Goal: Task Accomplishment & Management: Manage account settings

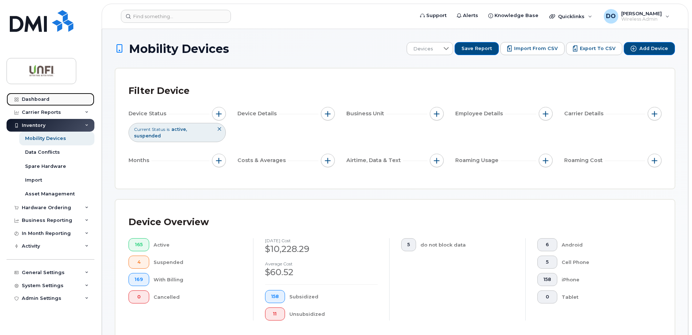
click at [44, 104] on link "Dashboard" at bounding box center [51, 99] width 88 height 13
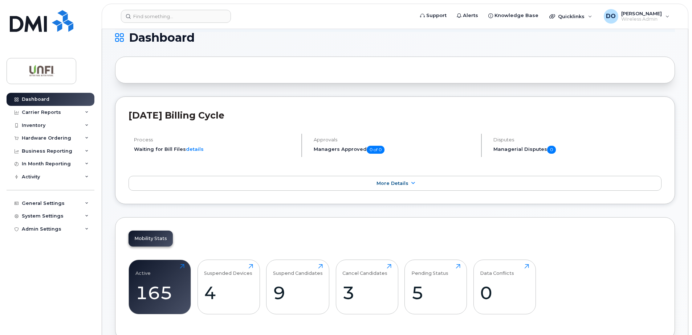
scroll to position [145, 0]
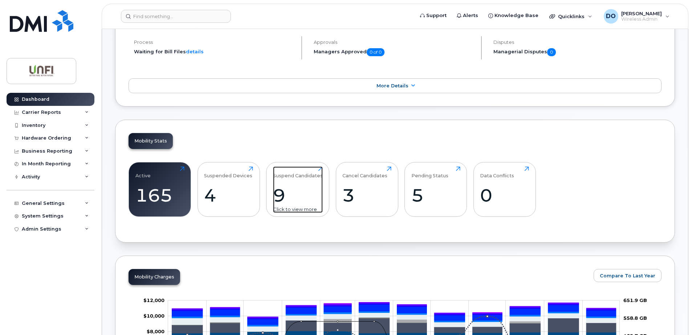
click at [291, 208] on div "Click to view more" at bounding box center [298, 209] width 50 height 7
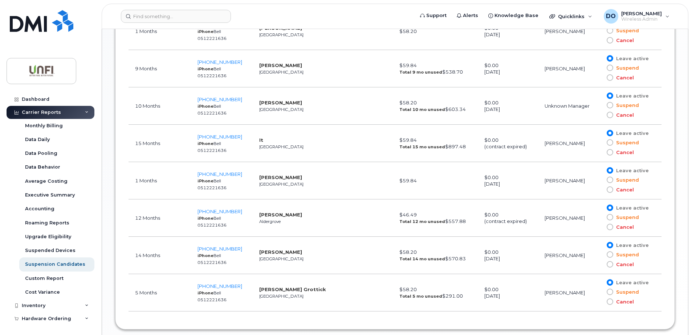
scroll to position [527, 0]
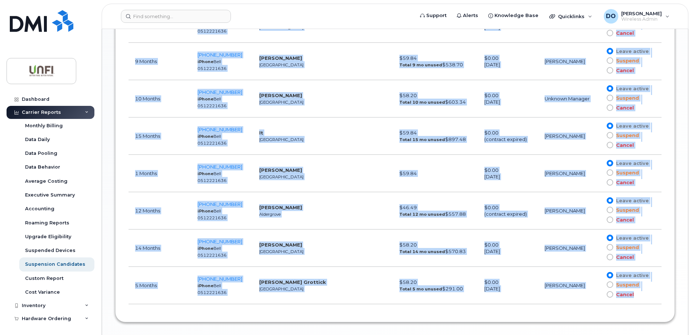
drag, startPoint x: 135, startPoint y: 65, endPoint x: 650, endPoint y: 291, distance: 562.1
click at [650, 292] on tbody "5 Months [PHONE_NUMBER] iPhone Bell 0512221636 [PERSON_NAME] Toronto $58.20 Tot…" at bounding box center [394, 136] width 533 height 336
copy tbody "5 Months [PHONE_NUMBER] iPhone Bell 0512221636 [PERSON_NAME] Toronto $58.20 Tot…"
click at [574, 224] on td "[PERSON_NAME]" at bounding box center [569, 210] width 62 height 37
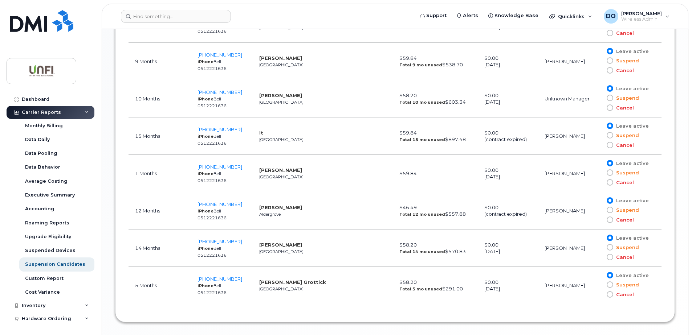
click at [612, 173] on span at bounding box center [609, 172] width 7 height 7
click at [599, 173] on input "Suspend" at bounding box center [599, 173] width 0 height 0
click at [225, 206] on span "[PHONE_NUMBER]" at bounding box center [219, 204] width 45 height 6
click at [609, 222] on span at bounding box center [609, 220] width 7 height 7
click at [599, 220] on input "Cancel" at bounding box center [599, 220] width 0 height 0
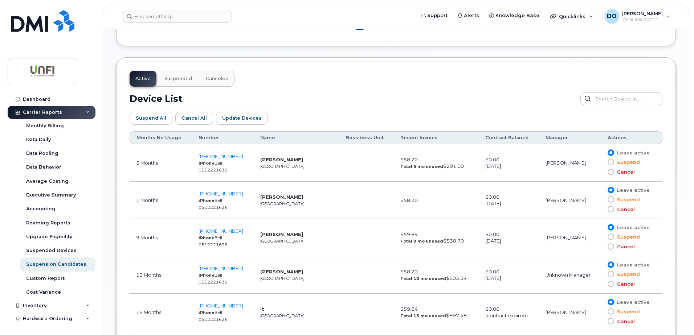
scroll to position [296, 0]
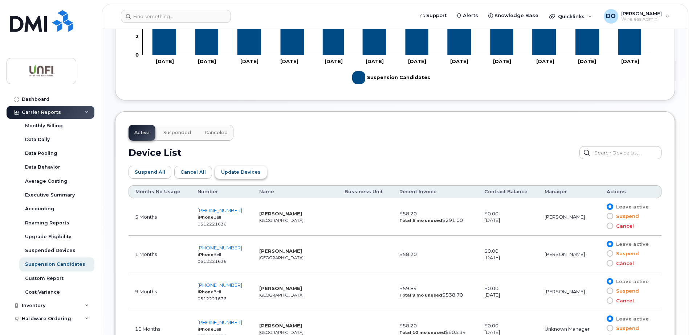
click at [229, 171] on span "Update Devices" at bounding box center [241, 172] width 40 height 7
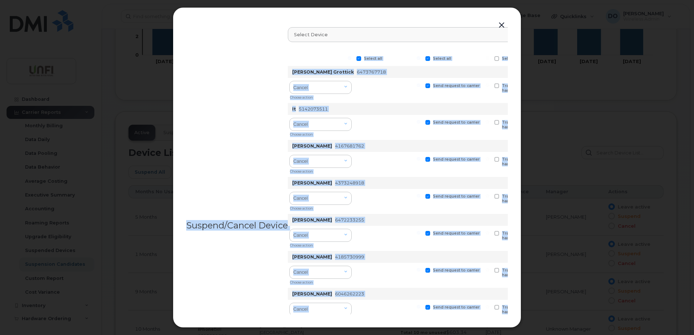
drag, startPoint x: 516, startPoint y: 314, endPoint x: 560, endPoint y: 319, distance: 44.2
click at [560, 319] on div "Suspend/Cancel Device Select device Type first three symbols or more Select all…" at bounding box center [347, 167] width 694 height 335
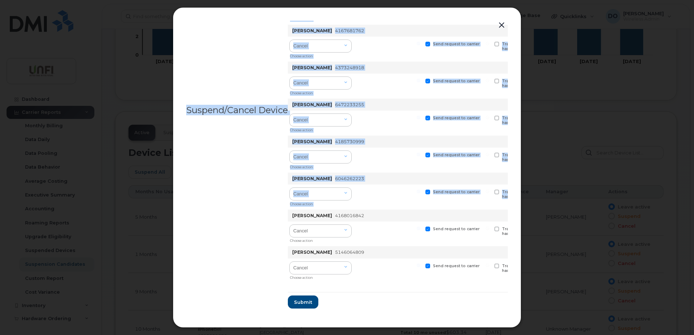
scroll to position [118, 0]
click at [302, 298] on span "Submit" at bounding box center [303, 301] width 18 height 7
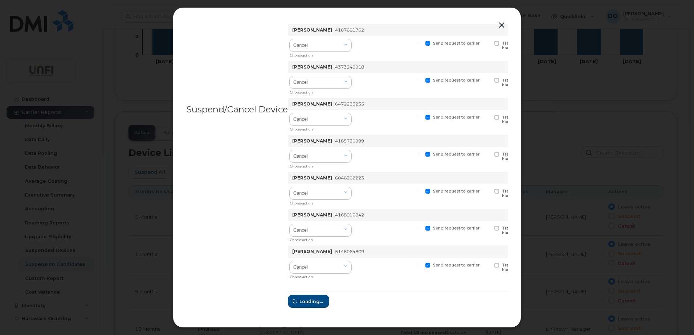
click at [302, 299] on form "Select all Select all Select all Select all [PERSON_NAME] Grottick 6473767718 D…" at bounding box center [501, 121] width 426 height 373
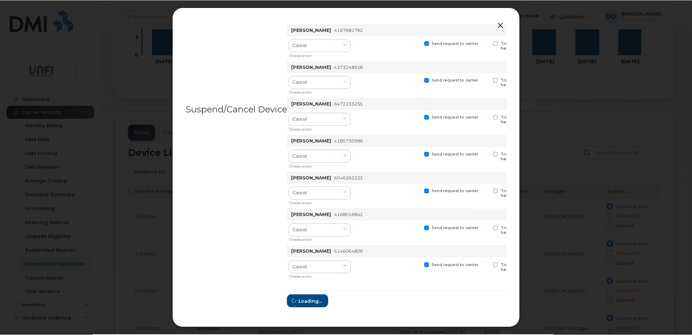
scroll to position [0, 0]
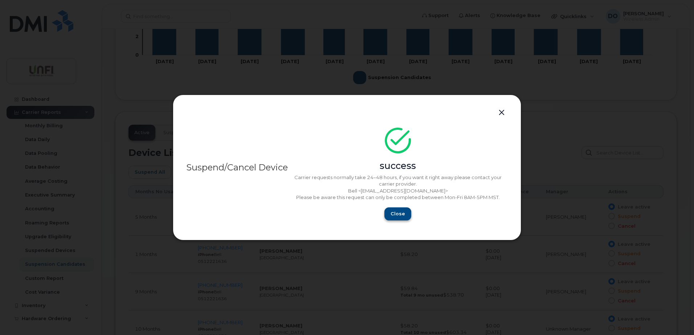
drag, startPoint x: 402, startPoint y: 207, endPoint x: 399, endPoint y: 211, distance: 4.7
click at [399, 210] on div "success Carrier requests normally take 24–48 hours, if you want it right away p…" at bounding box center [398, 176] width 220 height 89
click at [398, 212] on span "Close" at bounding box center [397, 213] width 15 height 7
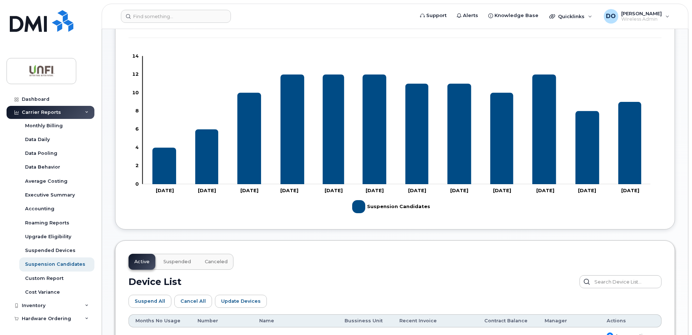
scroll to position [79, 0]
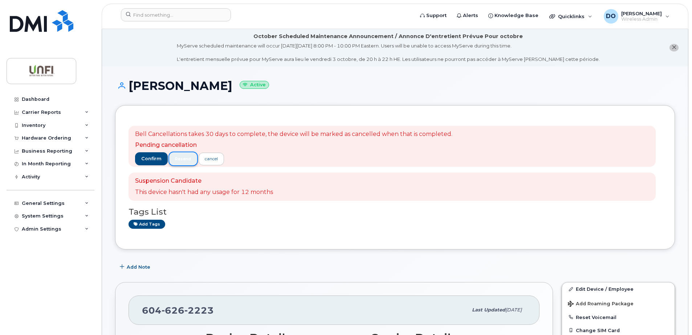
click at [180, 159] on span "resend" at bounding box center [183, 159] width 16 height 6
